Goal: Task Accomplishment & Management: Manage account settings

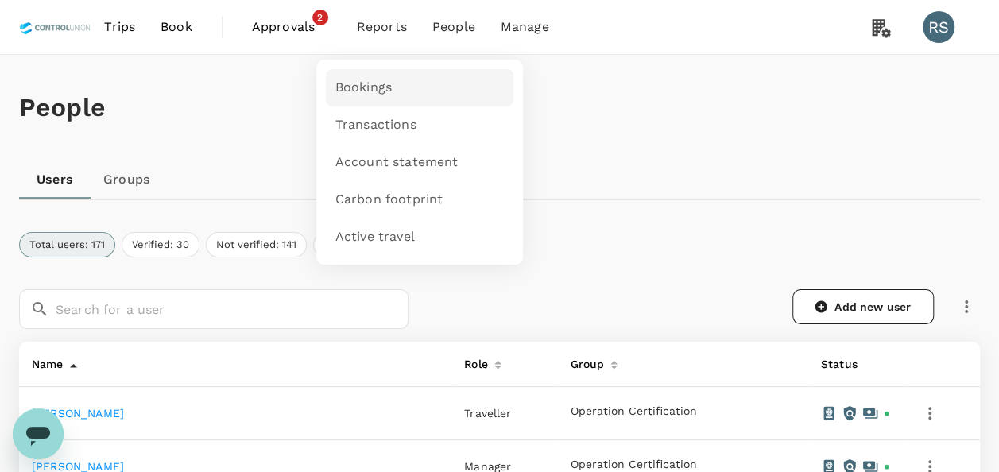
click at [378, 95] on span "Bookings" at bounding box center [363, 88] width 56 height 18
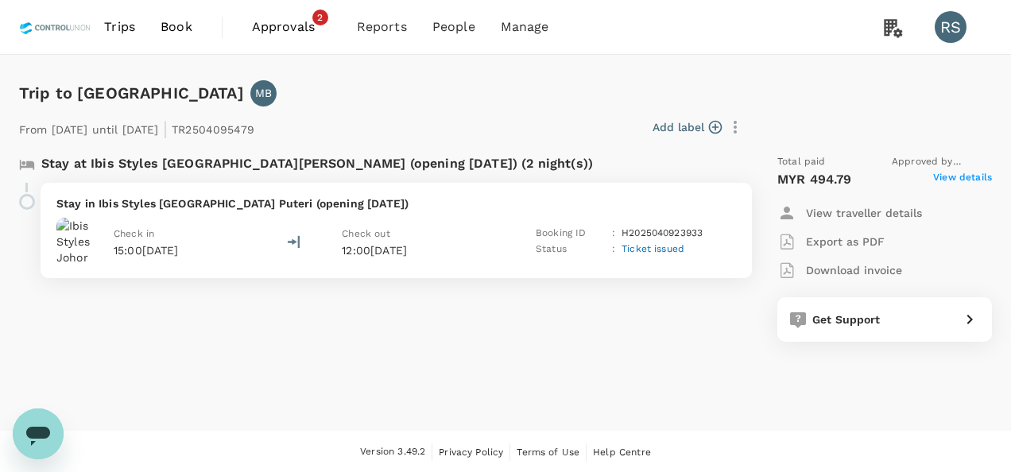
click at [966, 173] on span "View details" at bounding box center [962, 179] width 59 height 19
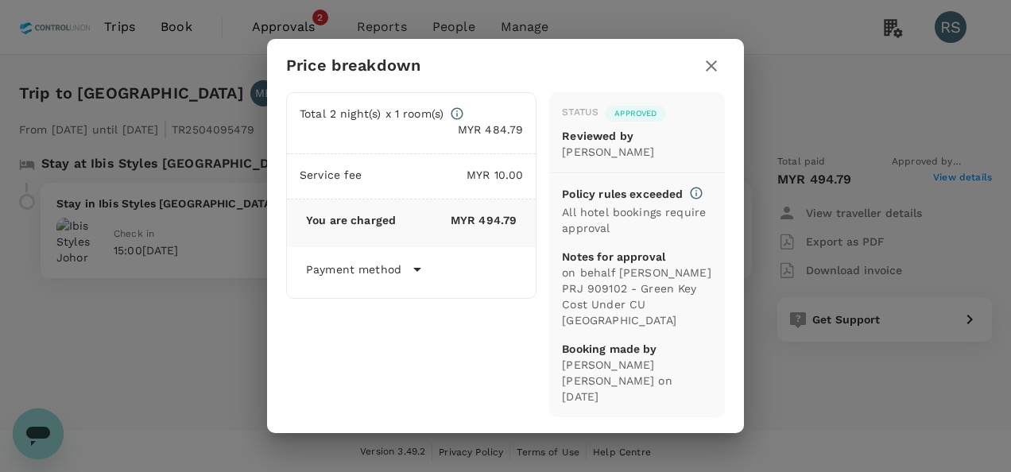
click at [781, 381] on div "Price breakdown Total 2 night(s) x 1 room(s) MYR 484.79 Service fee MYR 10.00 Y…" at bounding box center [505, 236] width 1011 height 472
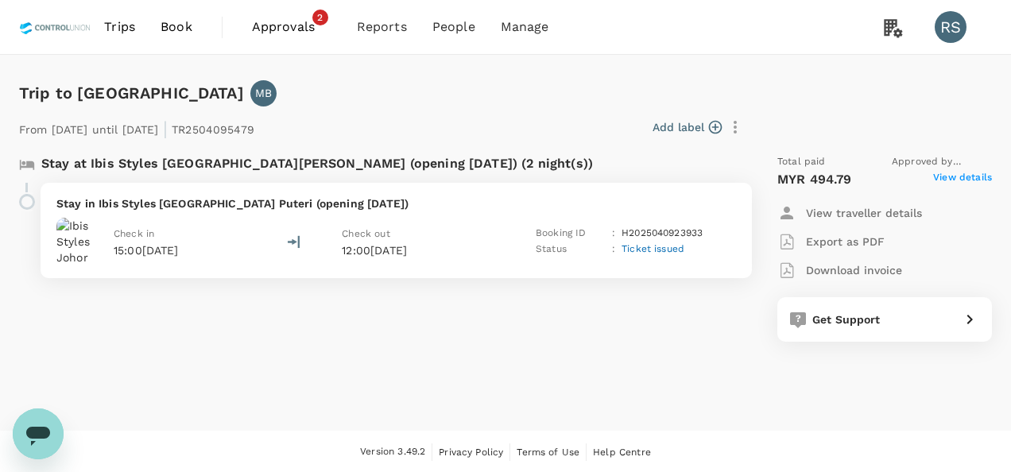
click at [820, 280] on button "Download invoice" at bounding box center [839, 270] width 125 height 29
click at [960, 176] on span "View details" at bounding box center [962, 179] width 59 height 19
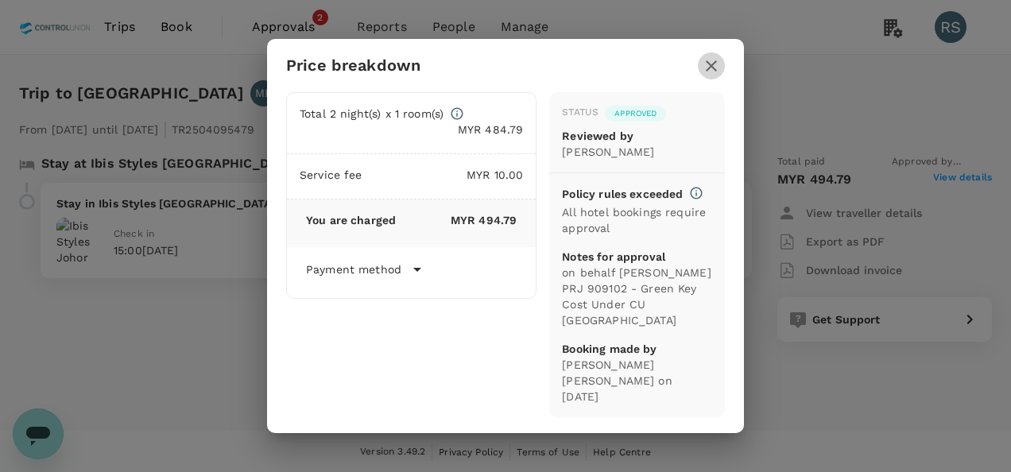
click at [714, 72] on icon "button" at bounding box center [711, 65] width 11 height 11
